Goal: Navigation & Orientation: Go to known website

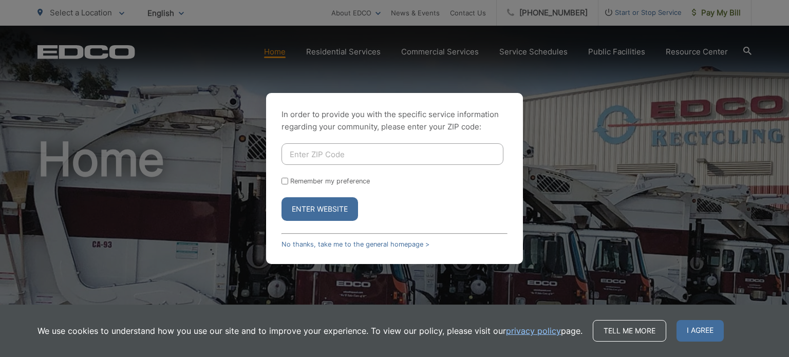
click at [283, 179] on input "Remember my preference" at bounding box center [285, 181] width 7 height 7
checkbox input "true"
click at [341, 150] on input "Enter ZIP Code" at bounding box center [393, 154] width 222 height 22
type input "92110"
click at [323, 214] on button "Enter Website" at bounding box center [320, 209] width 77 height 24
